Goal: Task Accomplishment & Management: Complete application form

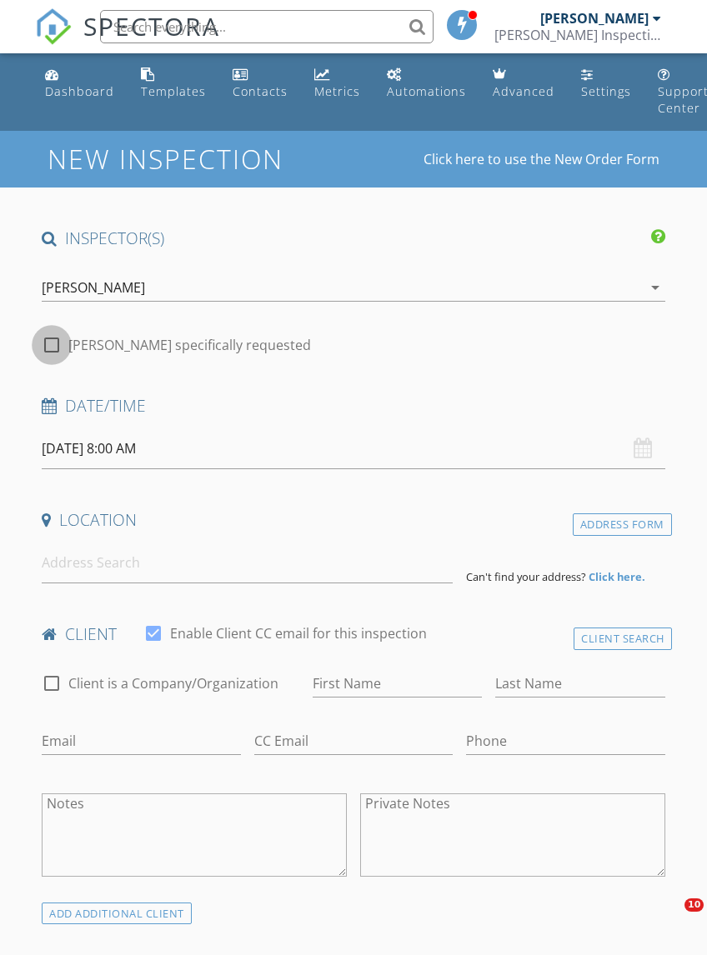
click at [58, 349] on div at bounding box center [51, 345] width 28 height 28
checkbox input "true"
click at [84, 448] on input "[DATE] 8:00 AM" at bounding box center [353, 448] width 622 height 41
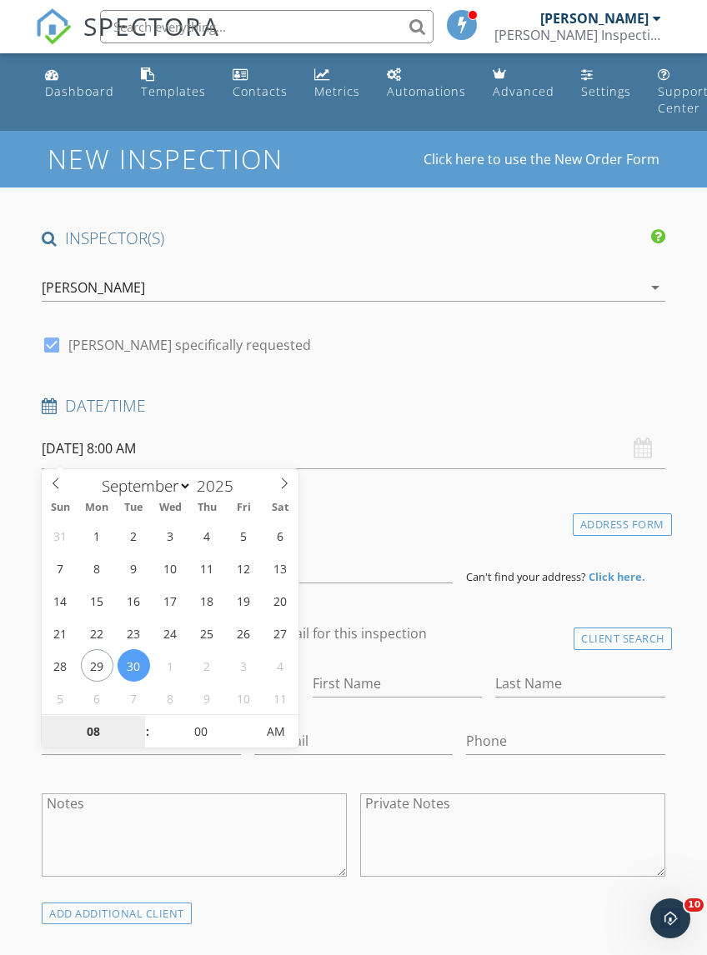
type input "[DATE] 8:00 AM"
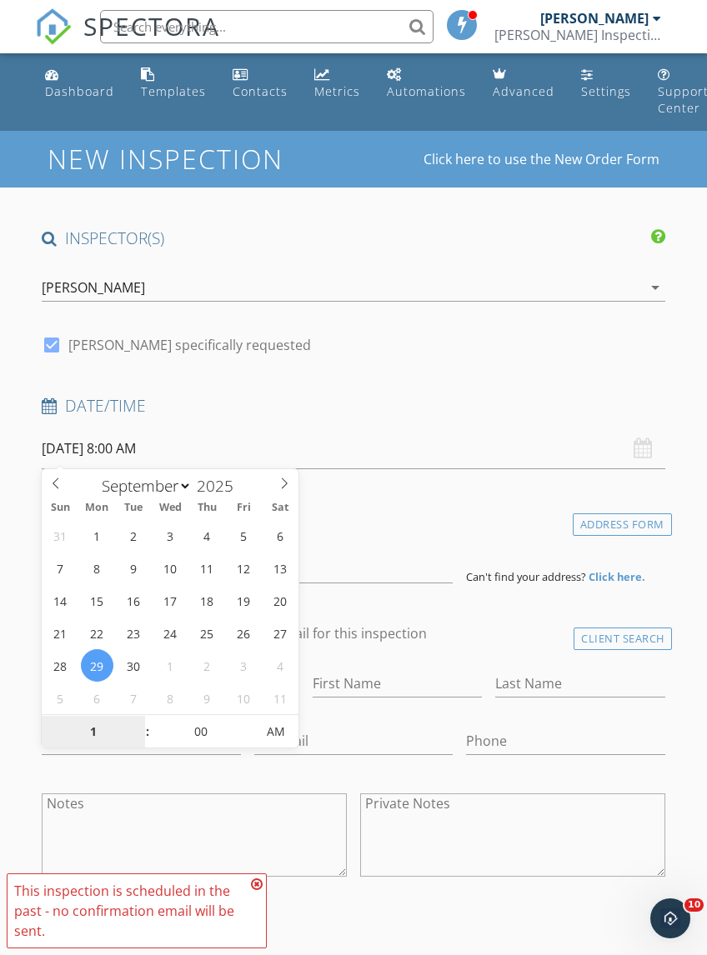
scroll to position [109, 0]
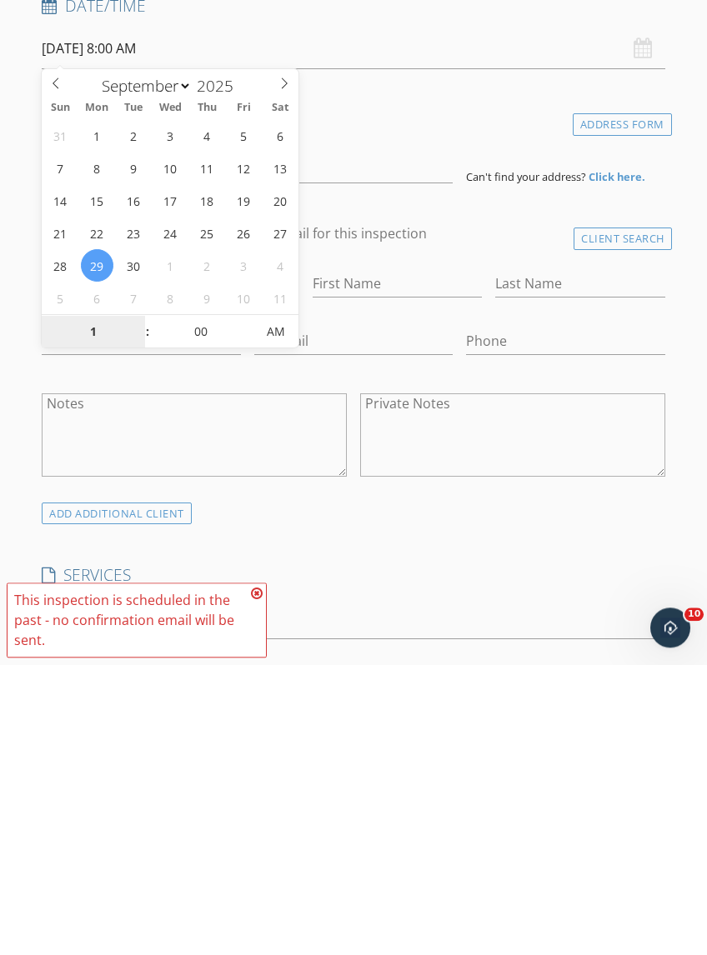
type input "12"
click at [288, 606] on span "AM" at bounding box center [275, 622] width 46 height 33
type input "[DATE] 12:00 PM"
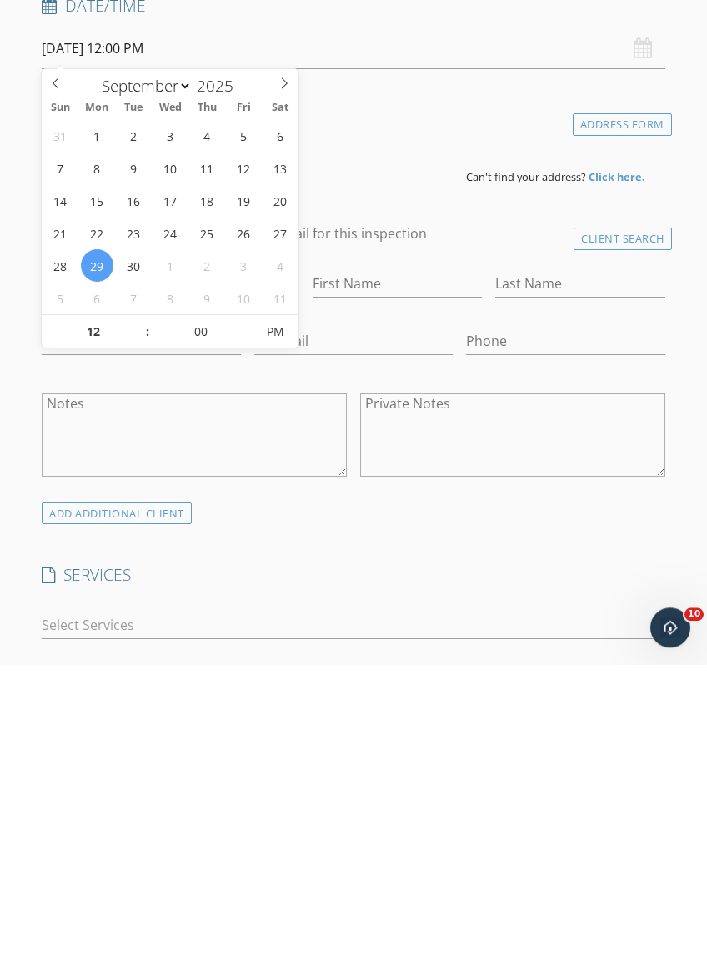
scroll to position [400, 0]
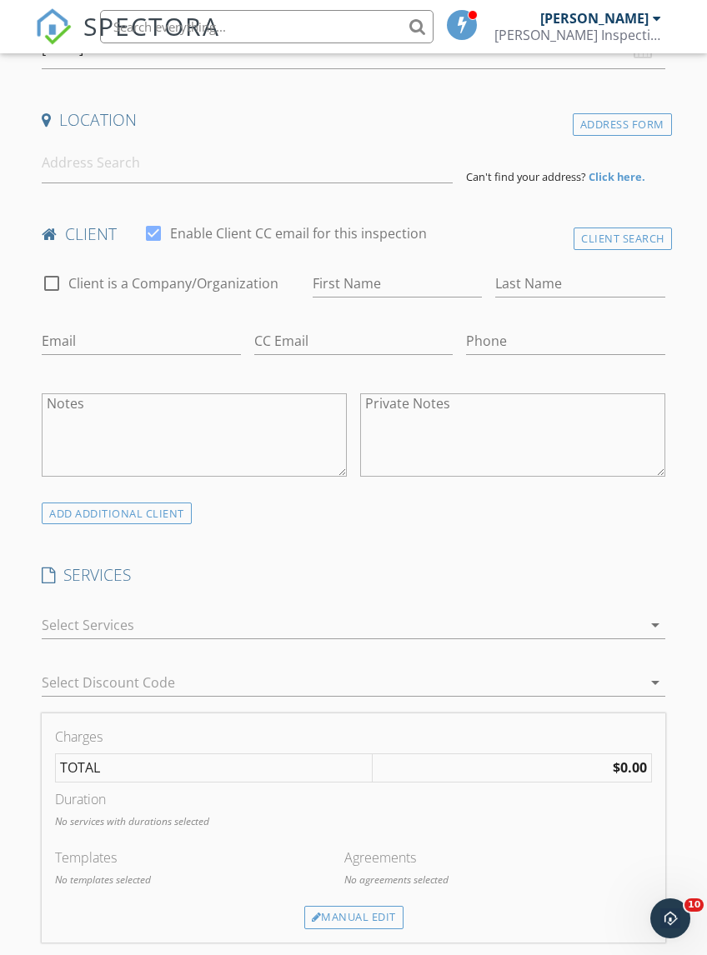
click at [388, 112] on h4 "Location" at bounding box center [353, 120] width 622 height 22
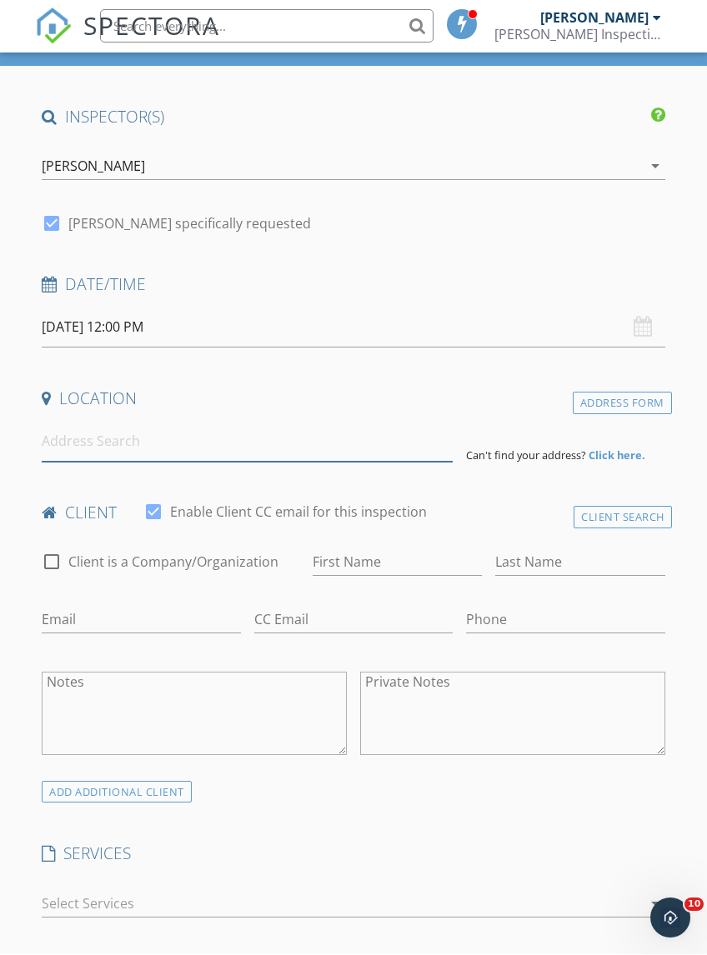
click at [129, 437] on input at bounding box center [247, 442] width 411 height 41
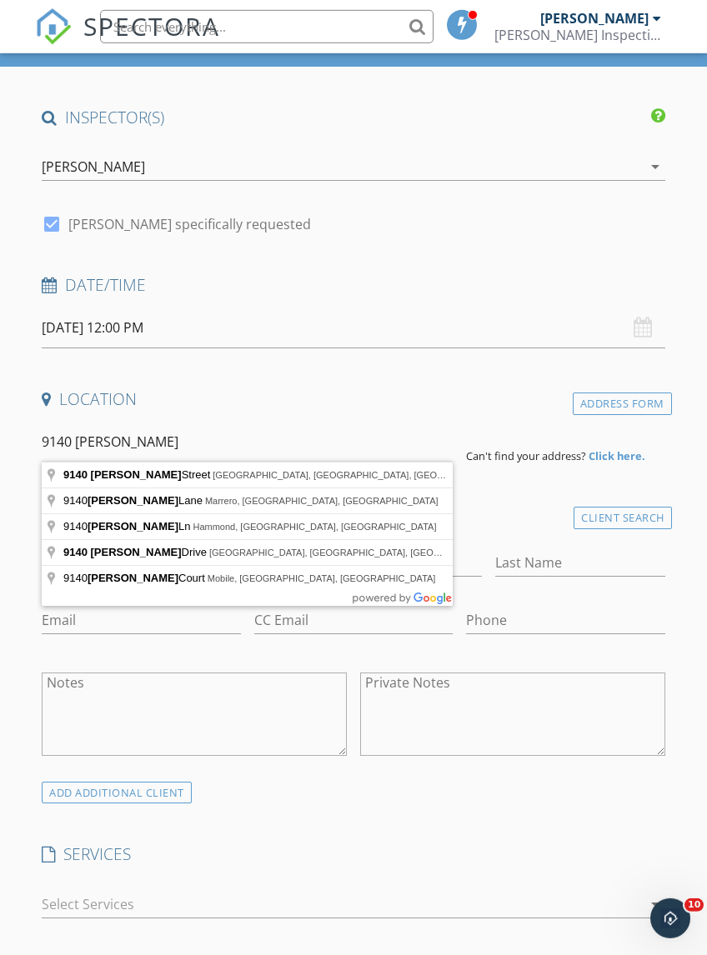
type input "9140 Monica Street, Beaumont, TX, USA"
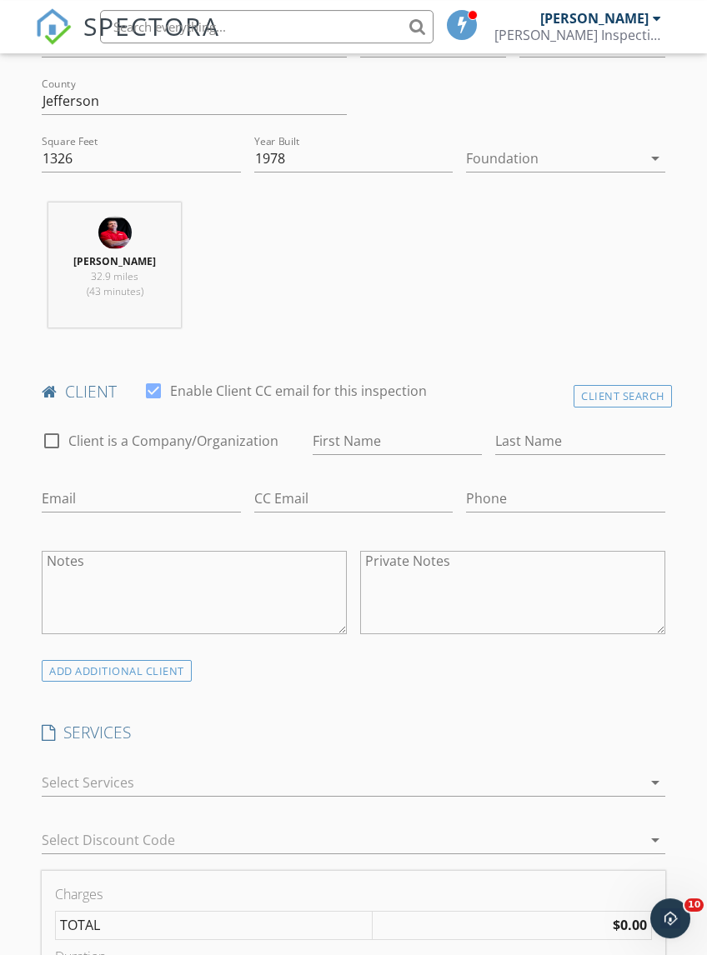
scroll to position [583, 0]
click at [61, 443] on div at bounding box center [51, 441] width 28 height 28
checkbox input "true"
click at [358, 430] on input "Enable Client CC email for this inspection" at bounding box center [396, 440] width 169 height 27
type input "TC Properties"
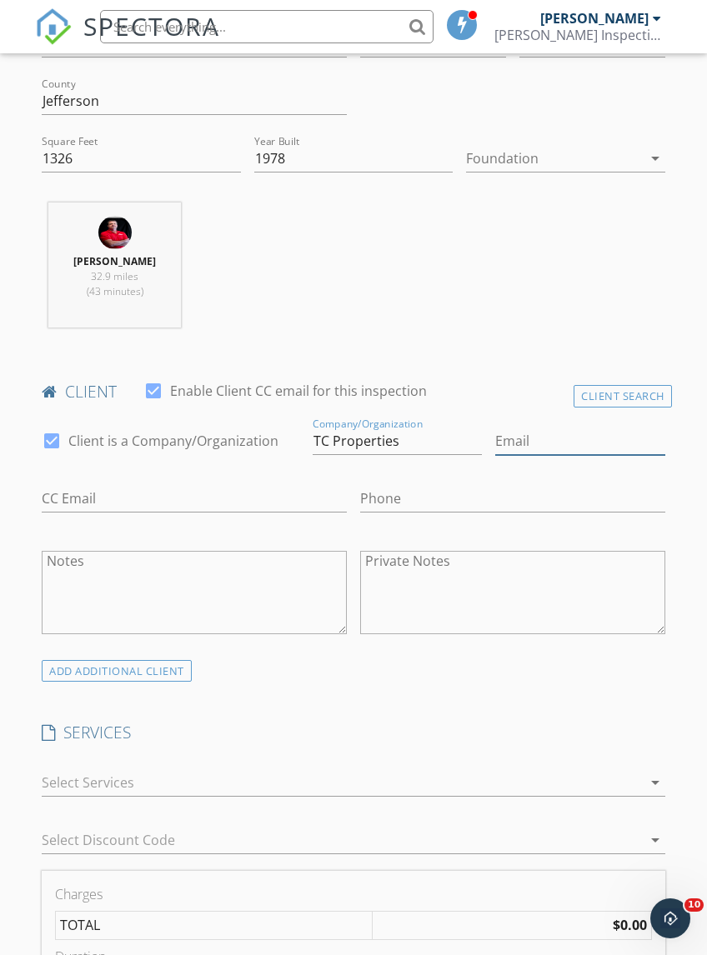
click at [544, 437] on input "Email" at bounding box center [579, 440] width 169 height 27
type input "Tammie@setxpropertymanager.com"
click at [360, 501] on input "Phone" at bounding box center [512, 498] width 305 height 27
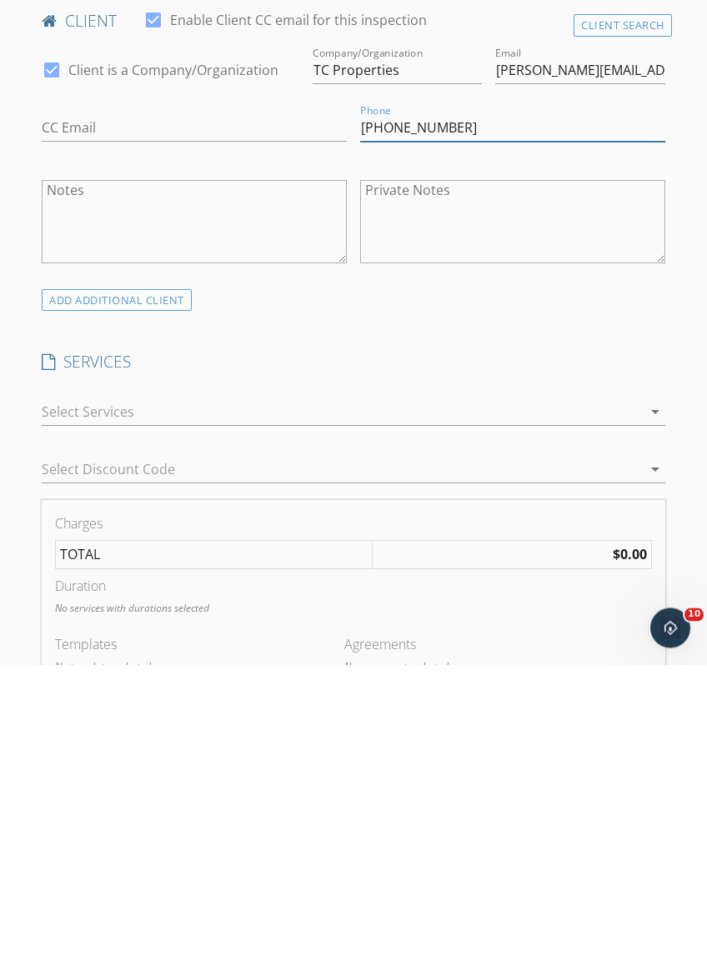
scroll to position [669, 0]
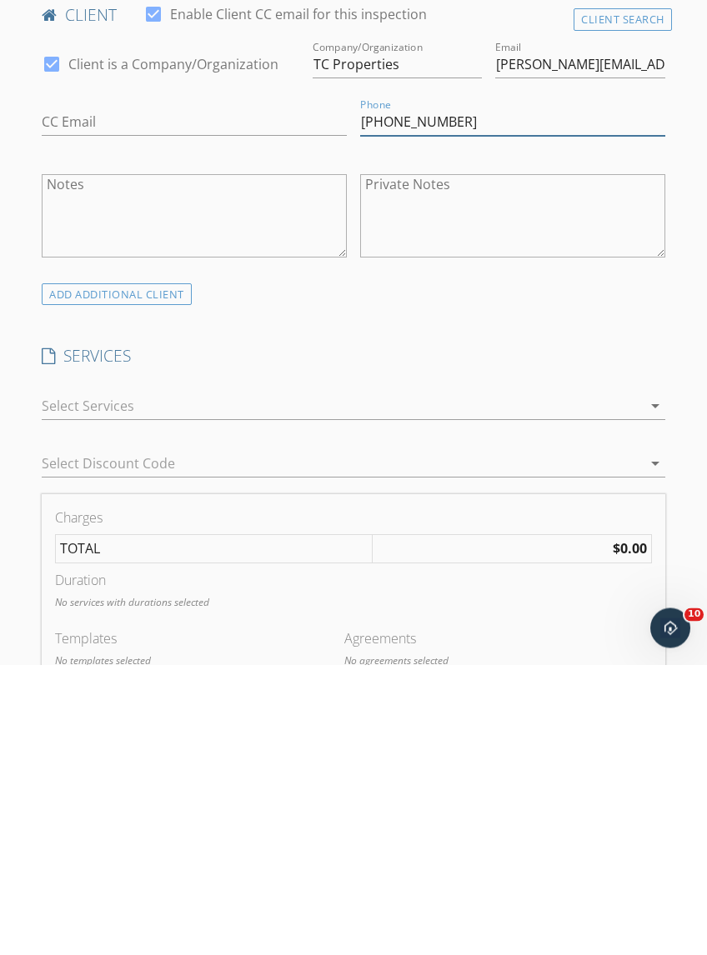
type input "[PHONE_NUMBER]"
click at [87, 683] on div at bounding box center [341, 696] width 599 height 27
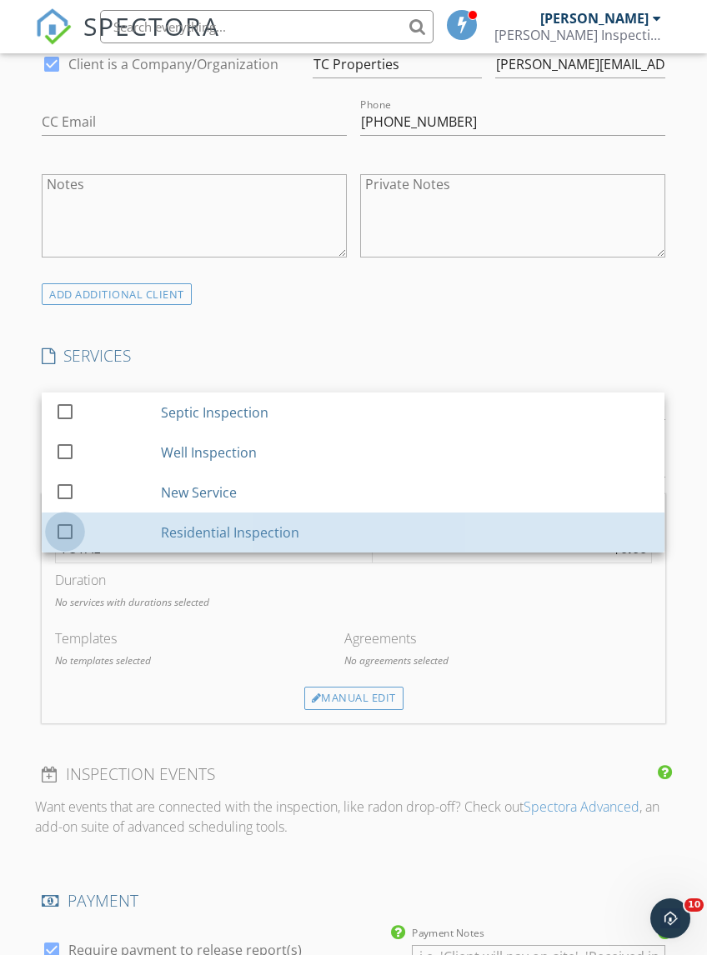
click at [67, 545] on div at bounding box center [65, 531] width 28 height 28
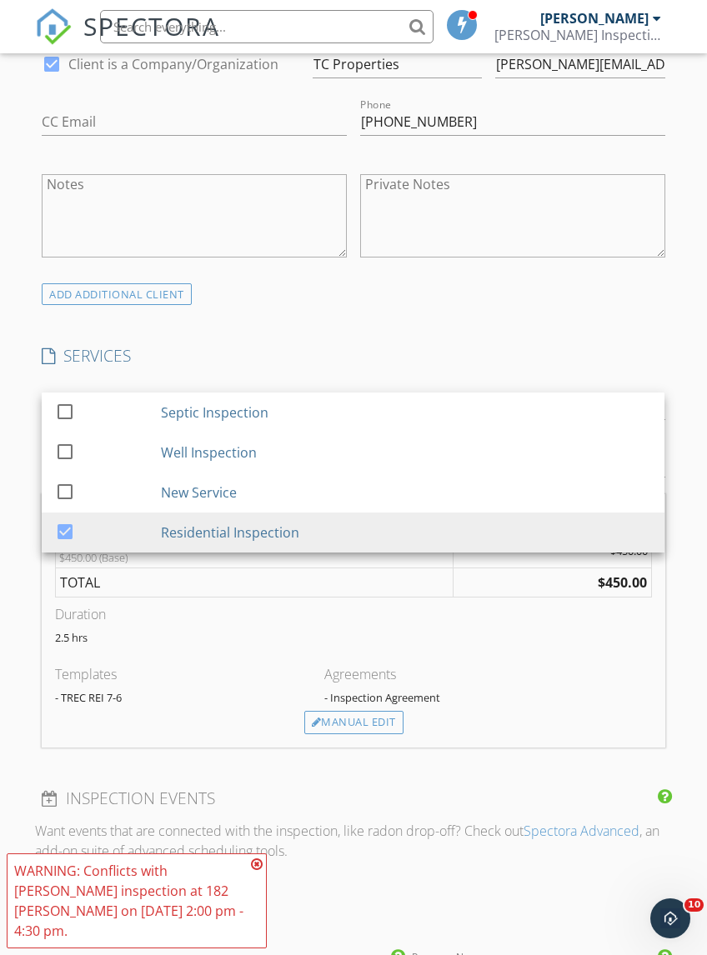
click at [67, 545] on div at bounding box center [65, 531] width 28 height 28
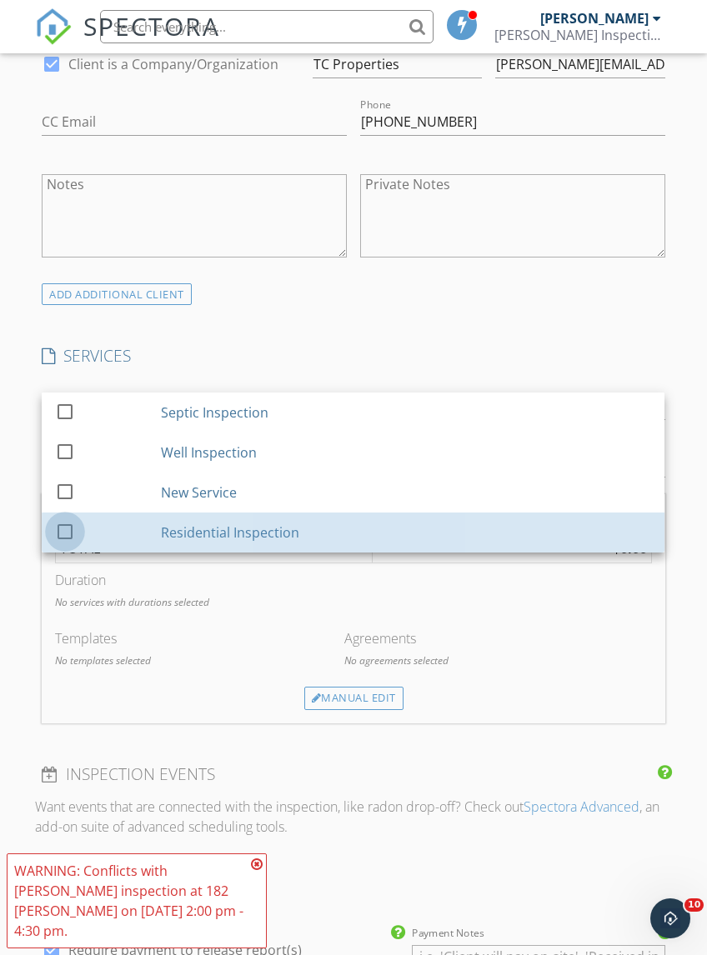
click at [64, 545] on div at bounding box center [65, 531] width 28 height 28
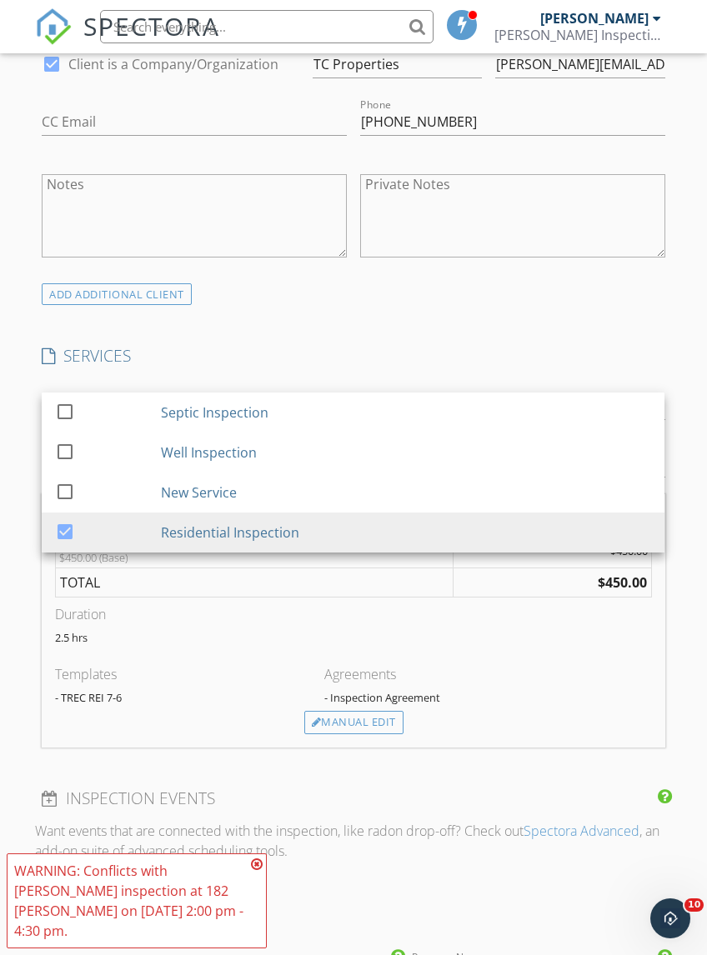
click at [377, 734] on div "Manual Edit" at bounding box center [353, 722] width 99 height 23
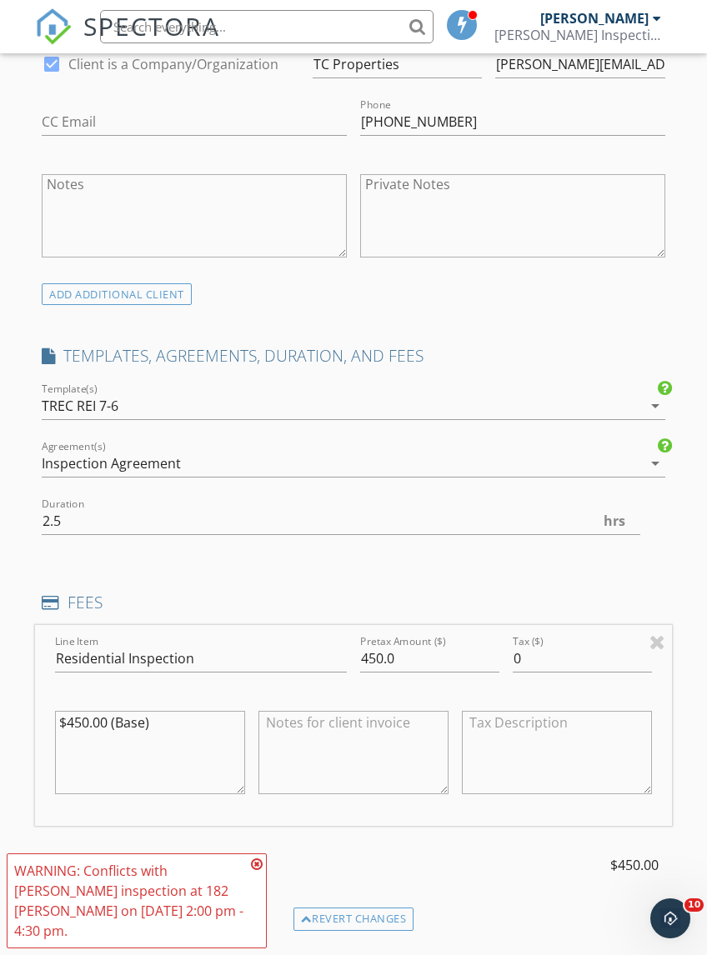
click at [657, 416] on icon "arrow_drop_down" at bounding box center [655, 406] width 20 height 20
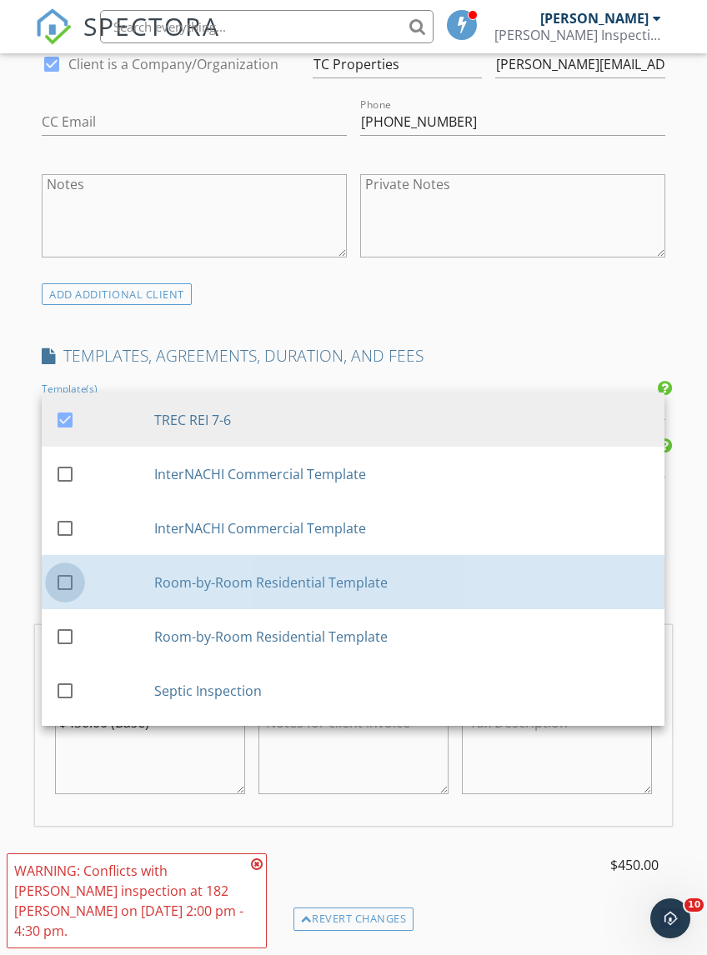
click at [67, 597] on div at bounding box center [65, 582] width 28 height 28
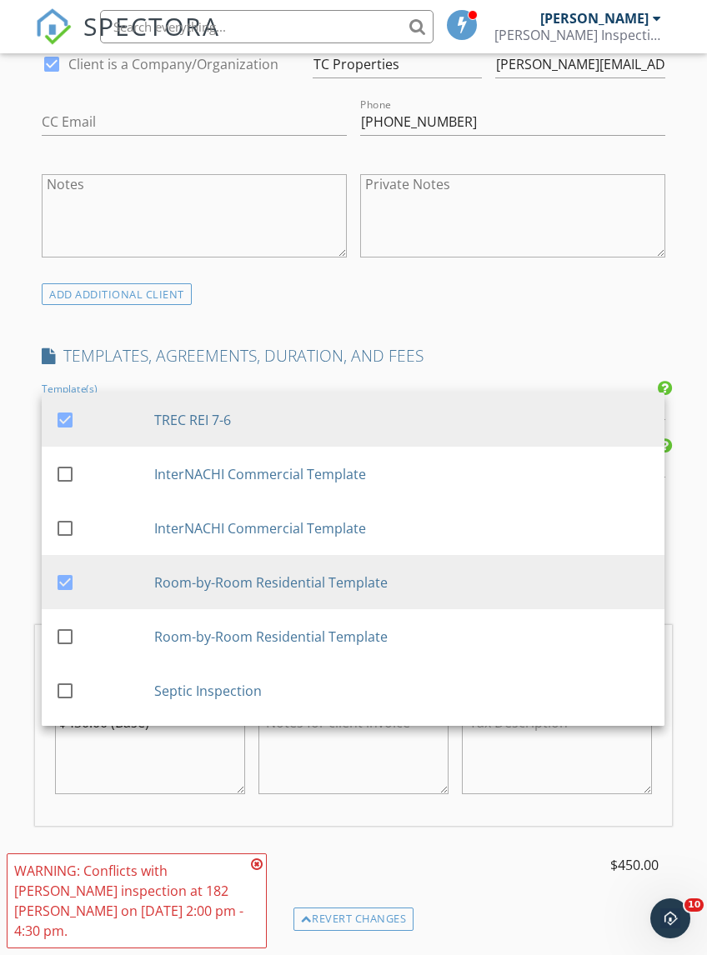
click at [420, 794] on textarea at bounding box center [353, 752] width 190 height 83
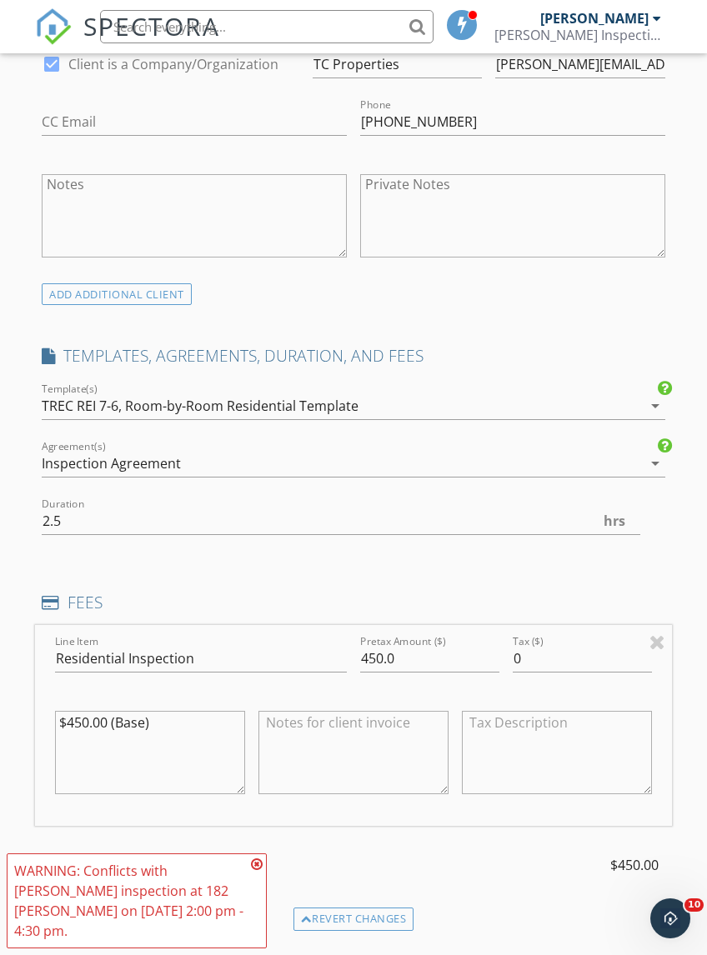
scroll to position [1147, 0]
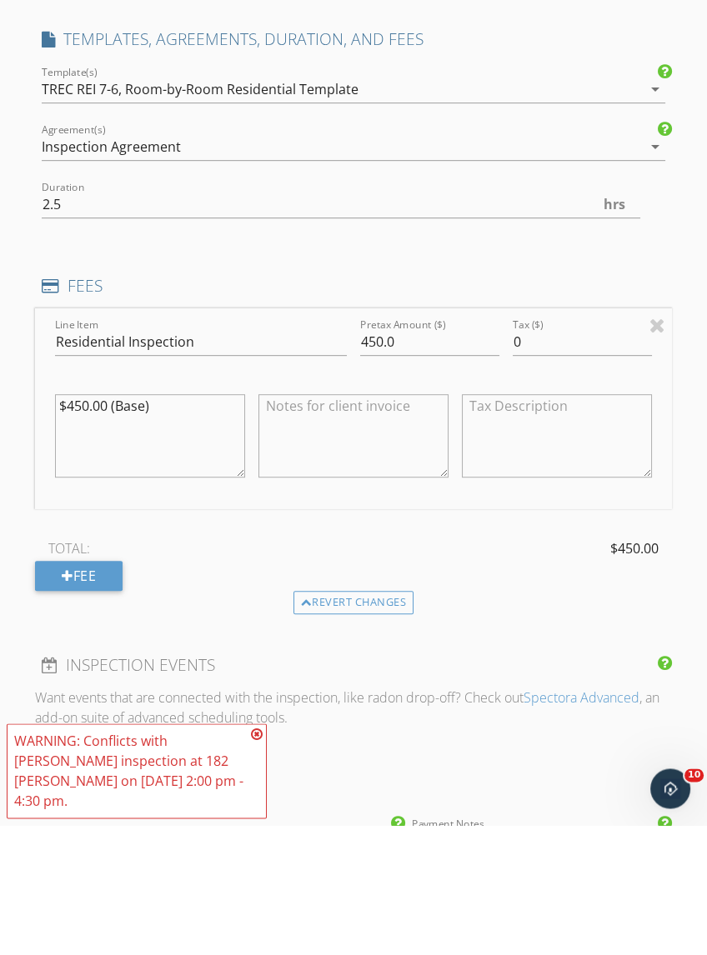
click at [662, 193] on icon at bounding box center [664, 201] width 14 height 17
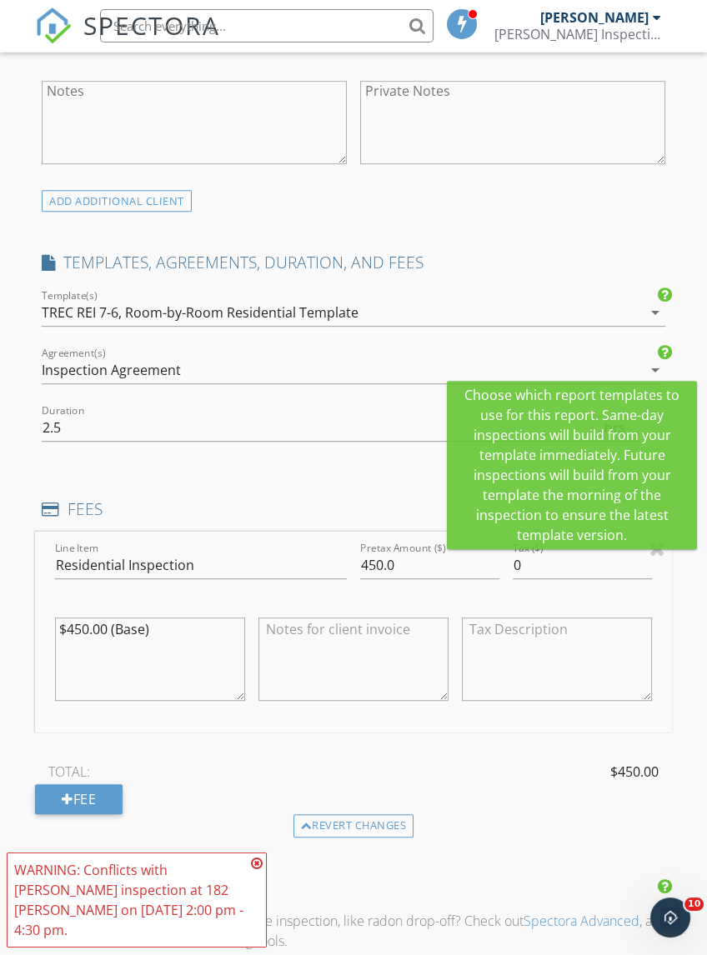
scroll to position [1051, 0]
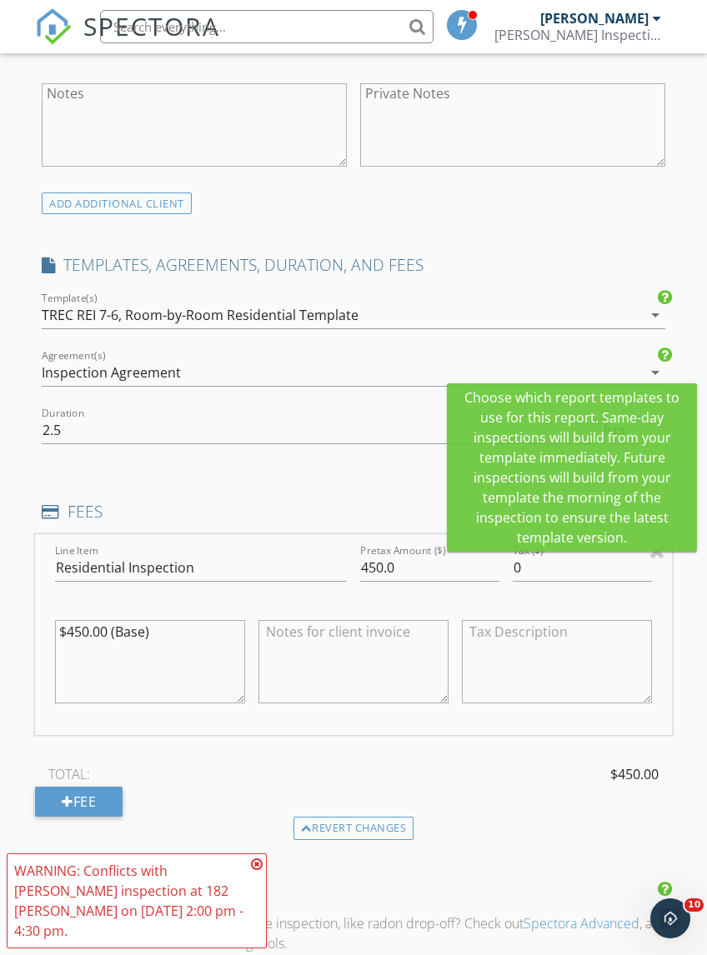
click at [537, 214] on div "ADD ADDITIONAL client" at bounding box center [353, 203] width 636 height 22
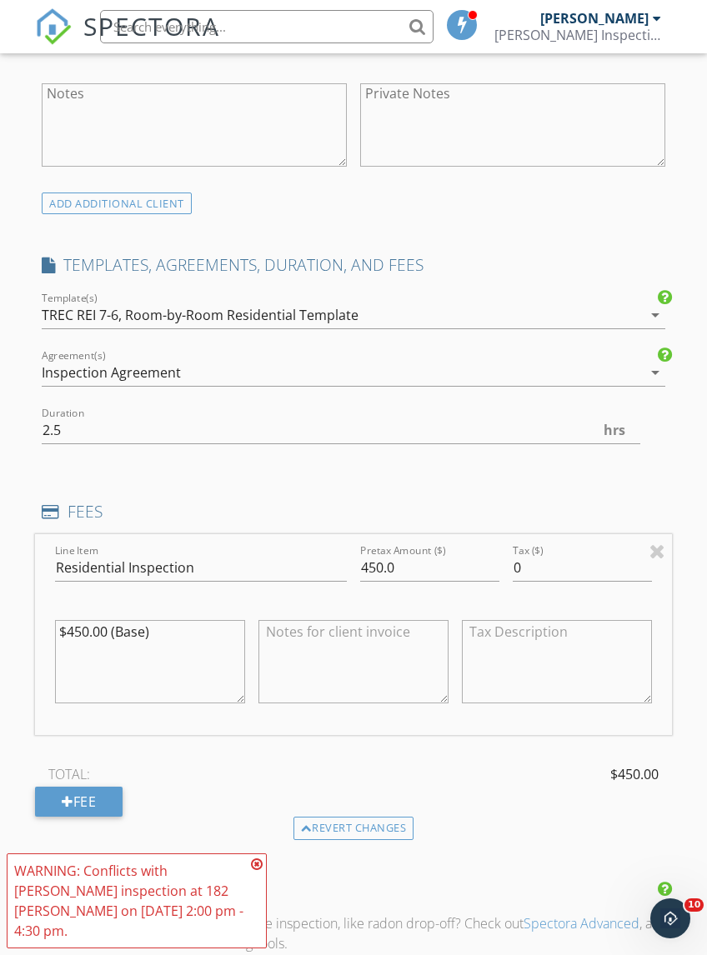
click at [658, 325] on icon "arrow_drop_down" at bounding box center [655, 315] width 20 height 20
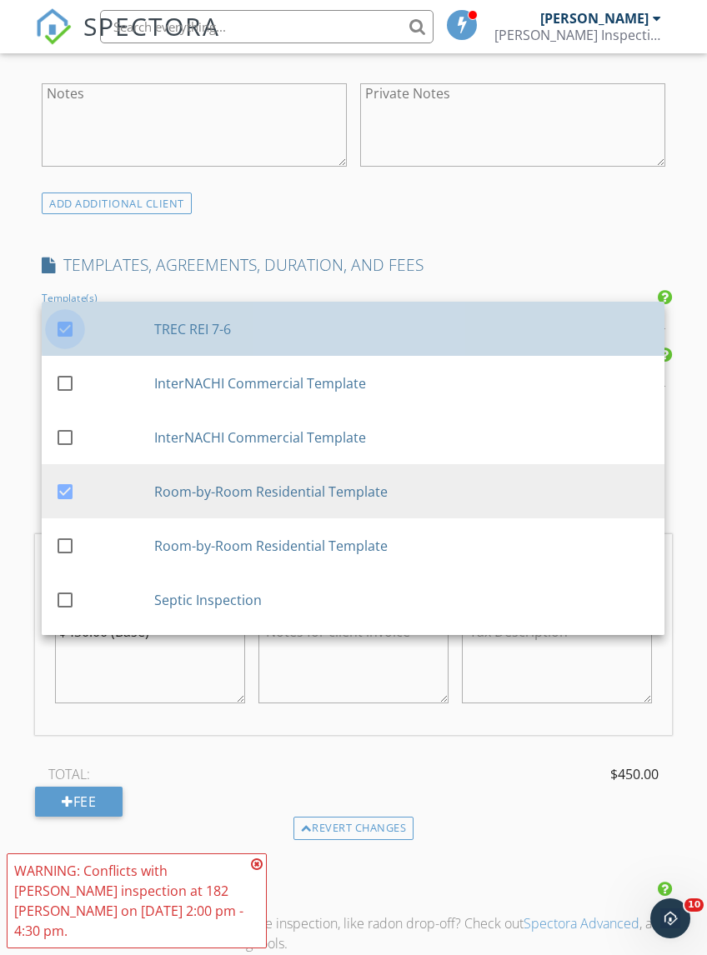
click at [75, 343] on div at bounding box center [65, 329] width 28 height 28
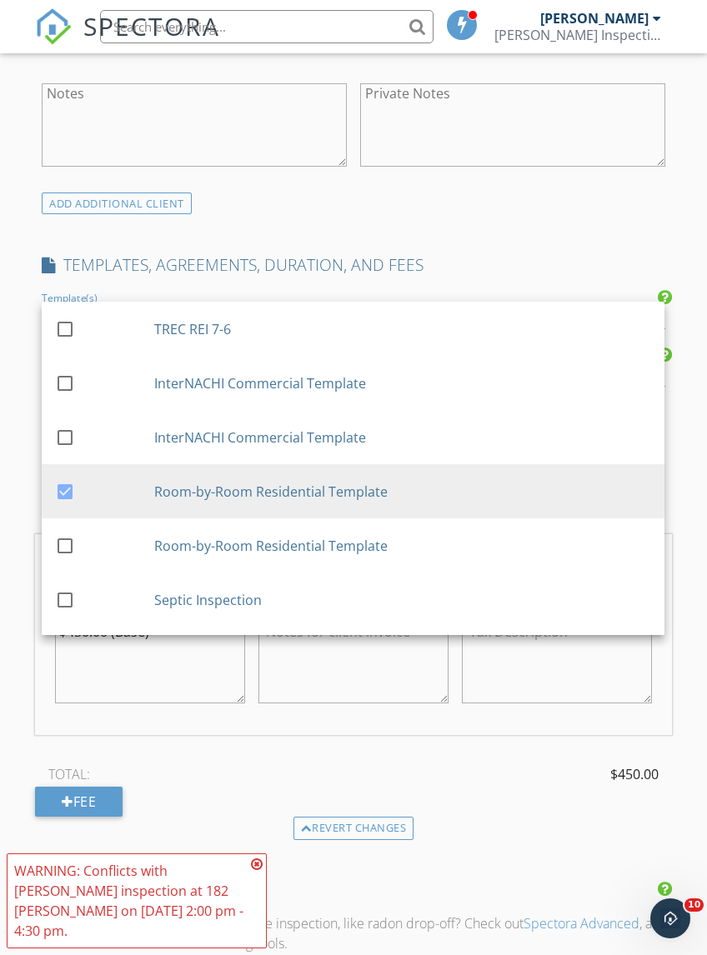
click at [505, 192] on div "check_box Client is a Company/Organization Company/Organization TC Properties E…" at bounding box center [353, 69] width 636 height 245
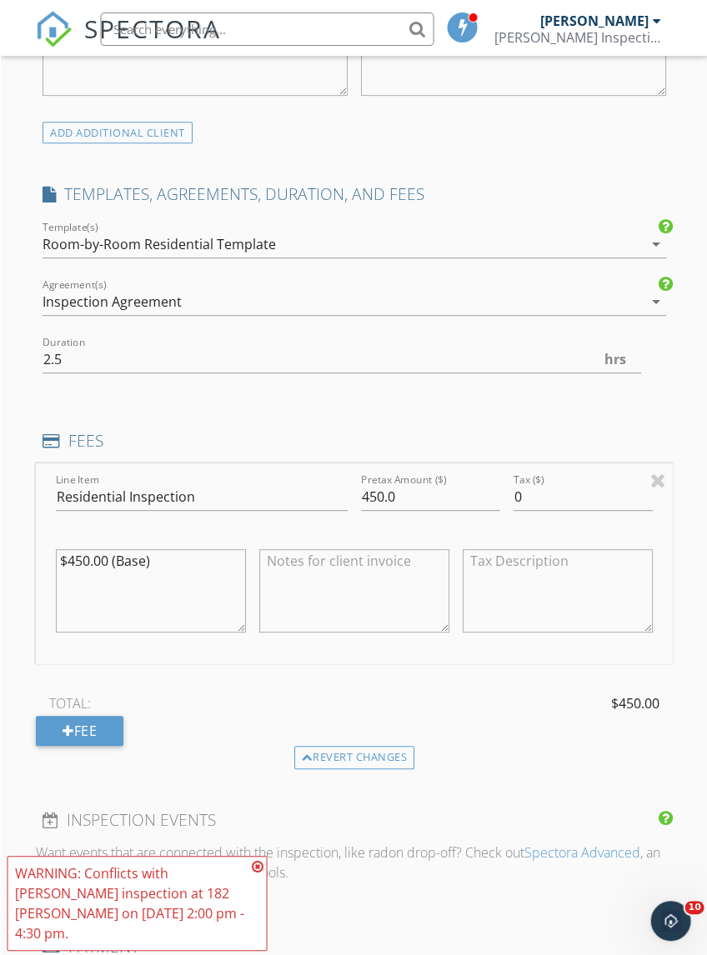
scroll to position [1125, 0]
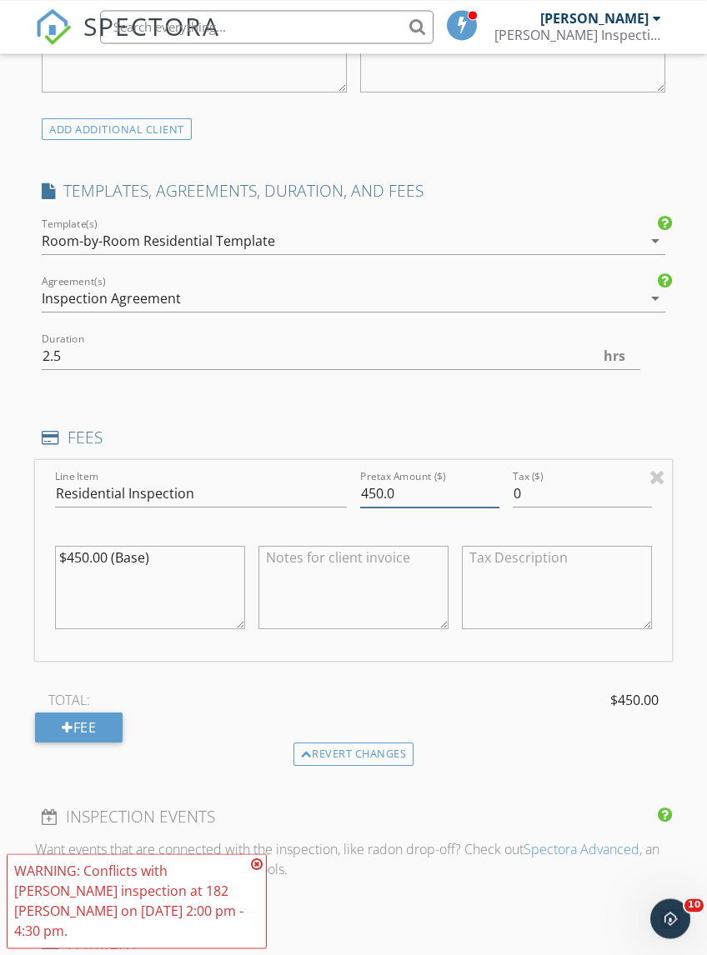
click at [434, 507] on input "450.0" at bounding box center [429, 493] width 139 height 27
type input "4"
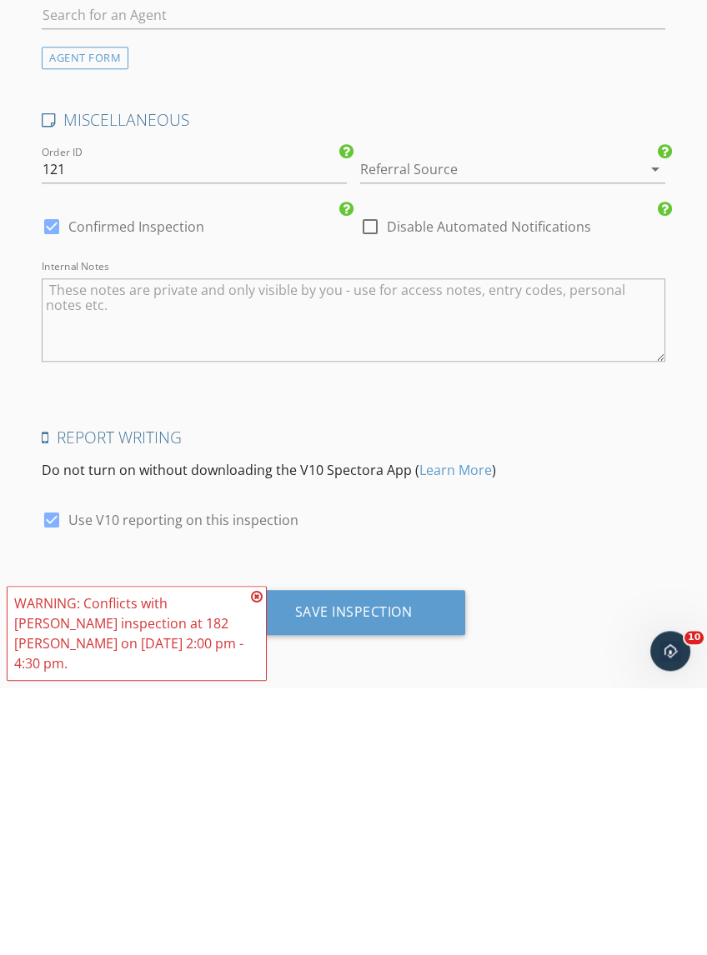
type input "125.0"
click at [377, 871] on div "Save Inspection" at bounding box center [353, 879] width 117 height 17
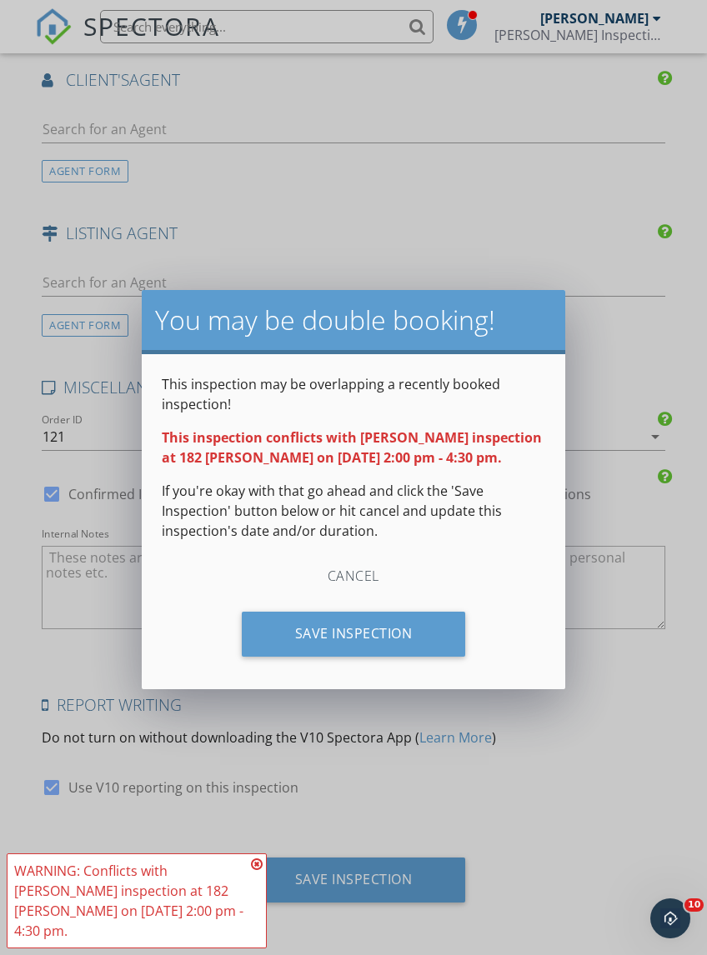
click at [394, 647] on div "Save Inspection" at bounding box center [354, 634] width 224 height 45
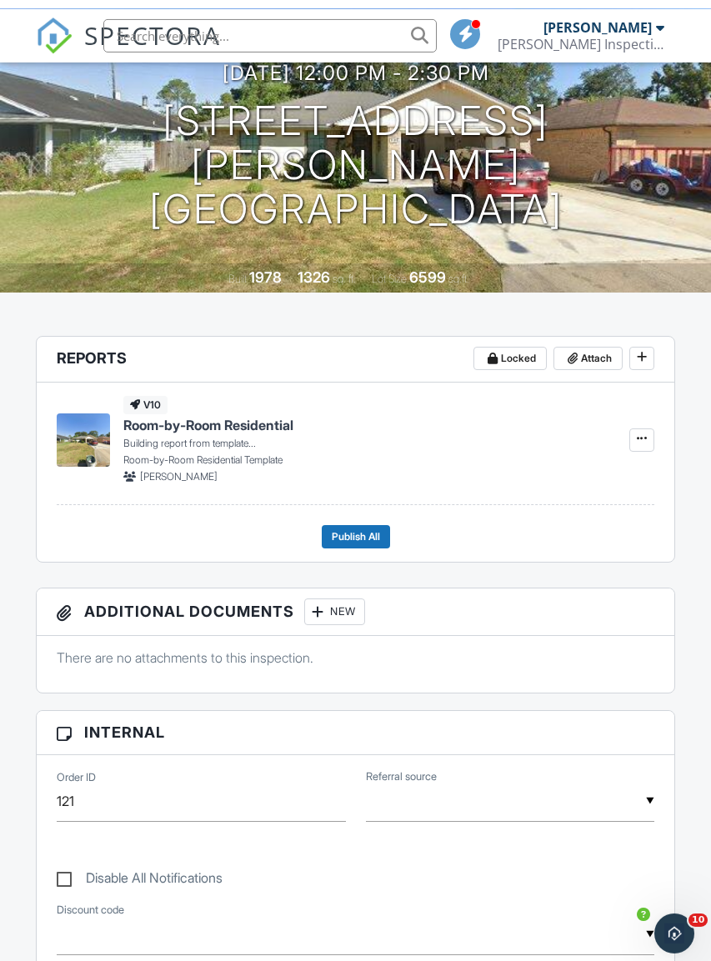
scroll to position [204, 0]
